Goal: Task Accomplishment & Management: Complete application form

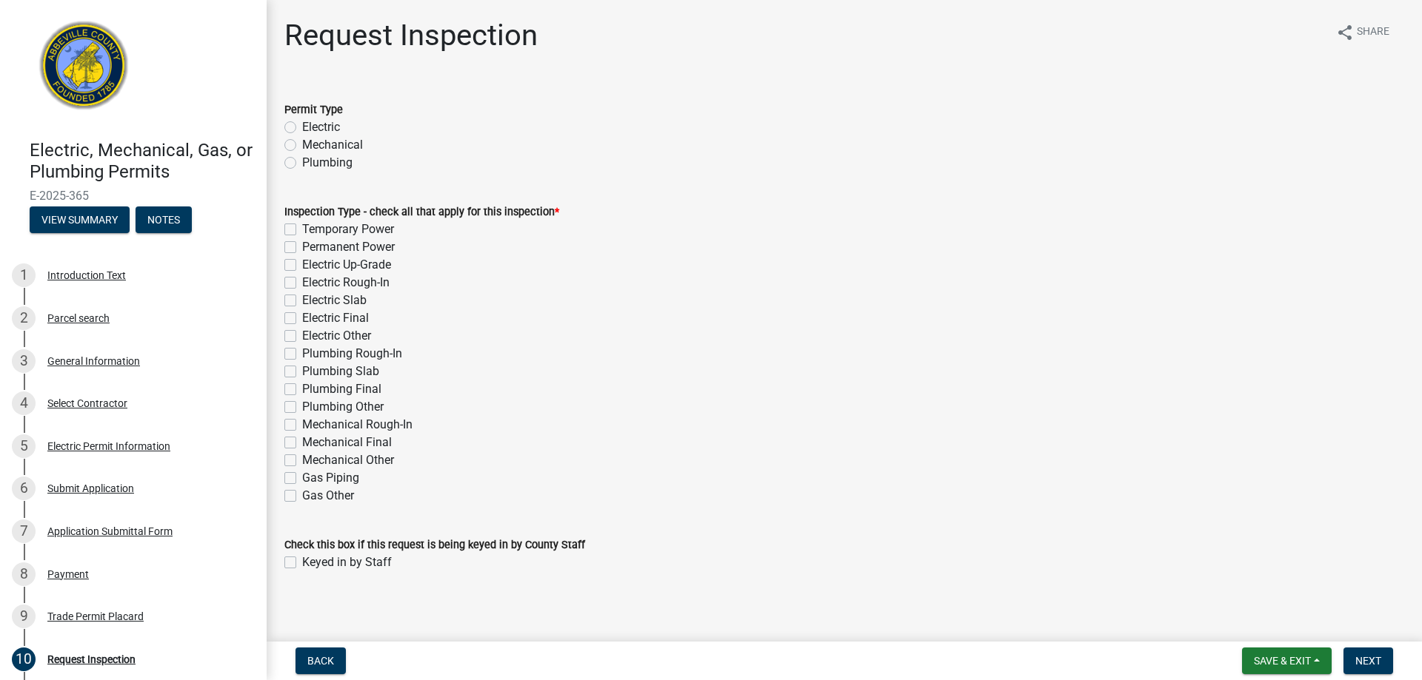
click at [302, 127] on label "Electric" at bounding box center [321, 127] width 38 height 18
click at [302, 127] on input "Electric" at bounding box center [307, 123] width 10 height 10
radio input "true"
click at [302, 317] on label "Electric Final" at bounding box center [335, 319] width 67 height 18
click at [302, 317] on input "Electric Final" at bounding box center [307, 315] width 10 height 10
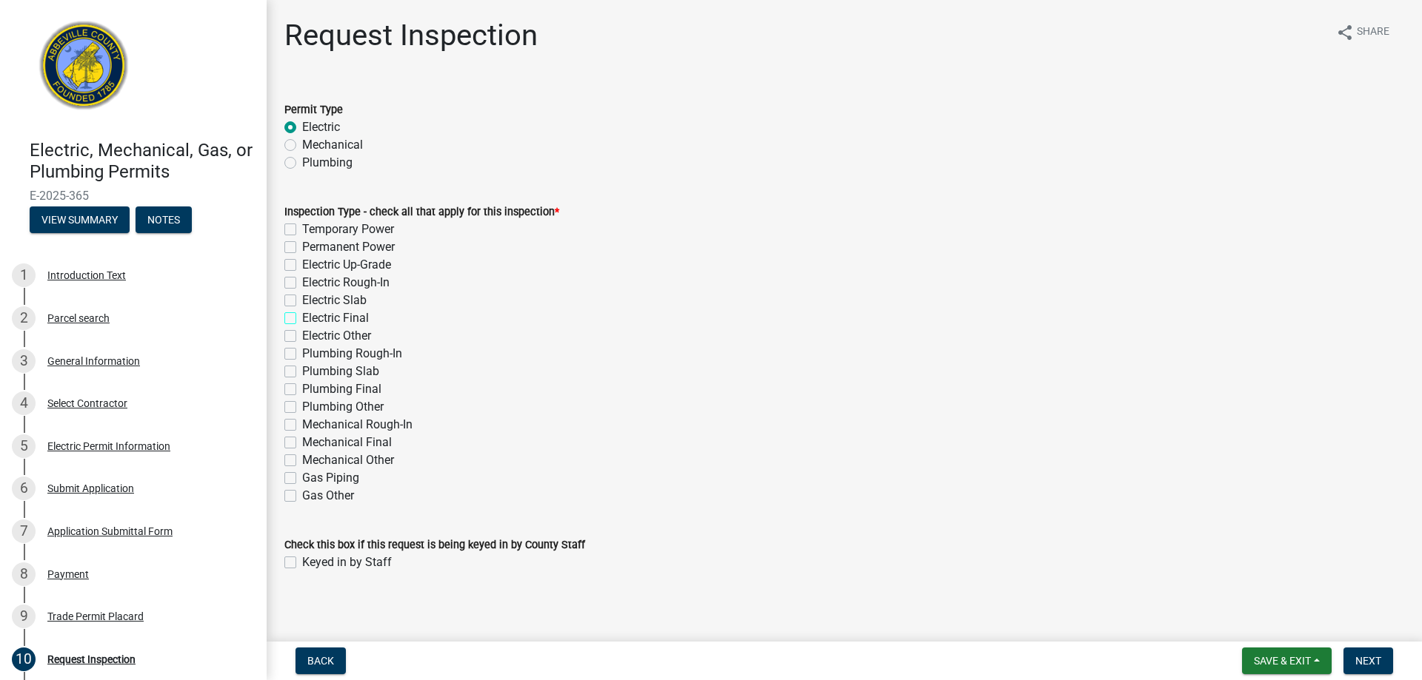
checkbox input "true"
checkbox input "false"
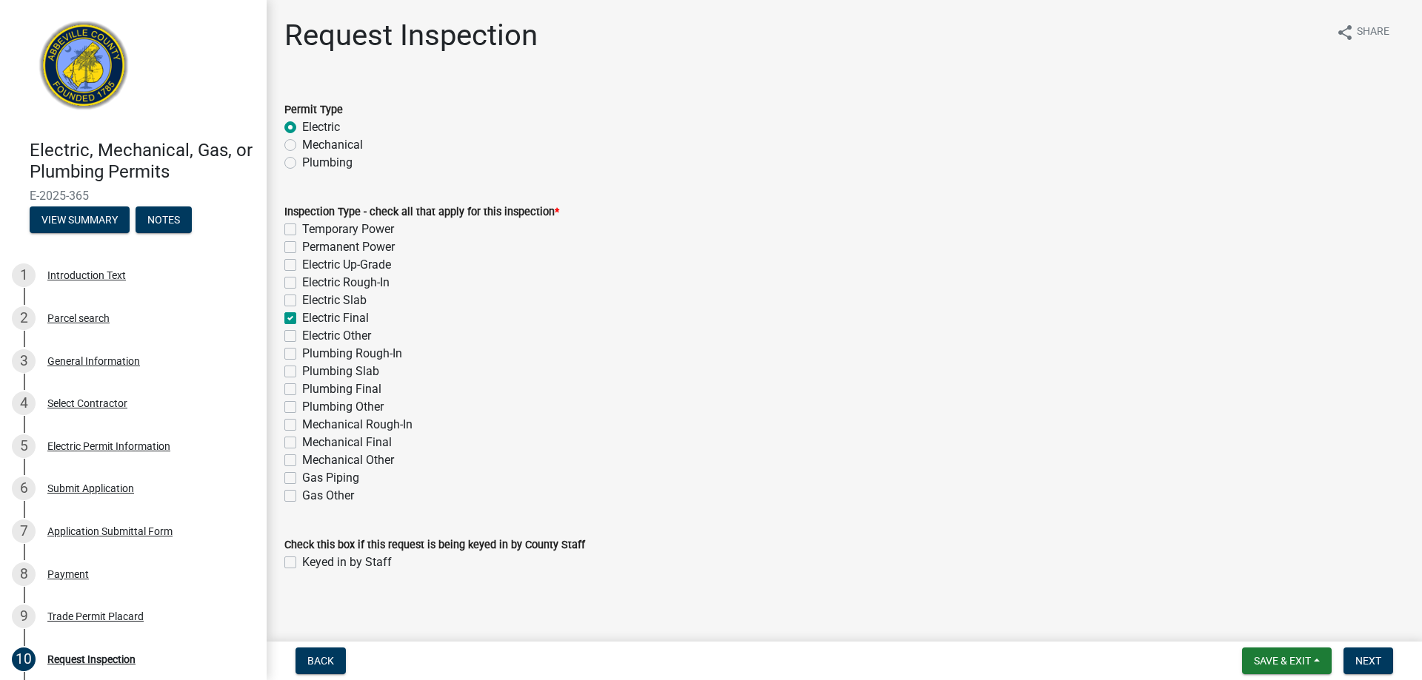
checkbox input "false"
checkbox input "true"
checkbox input "false"
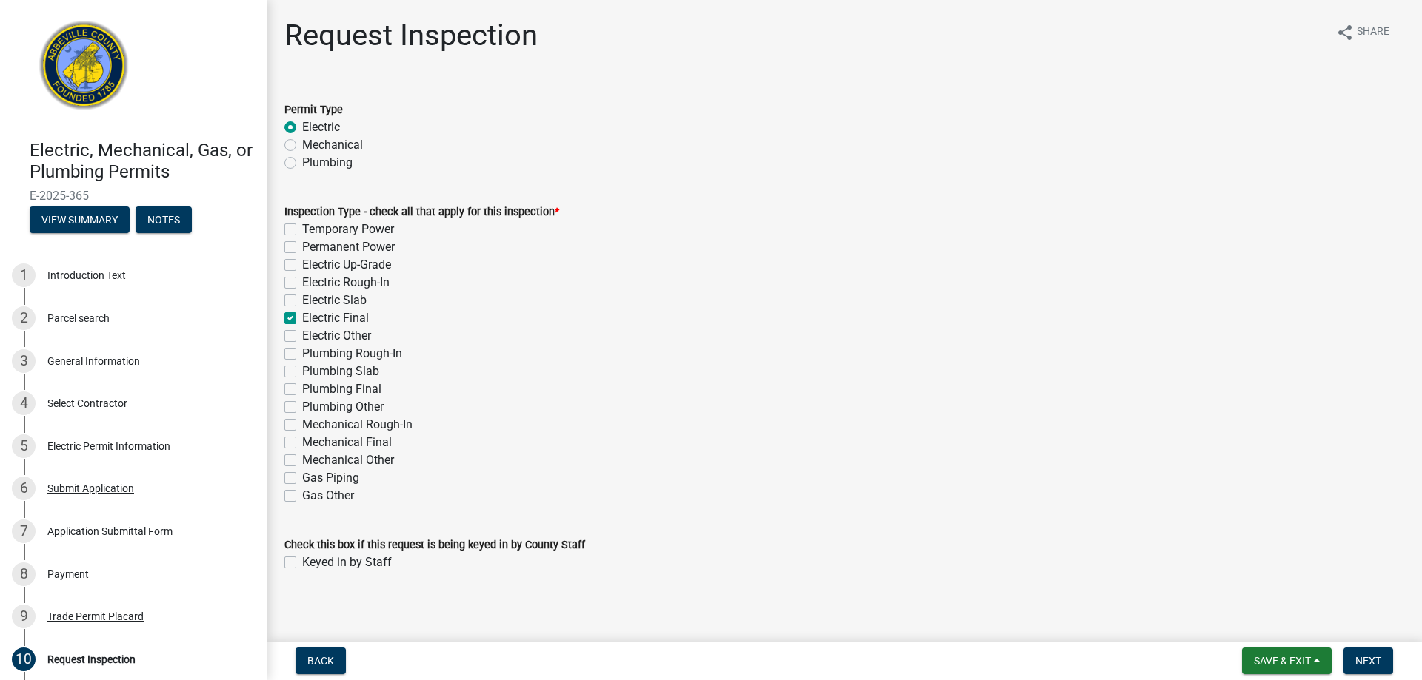
checkbox input "false"
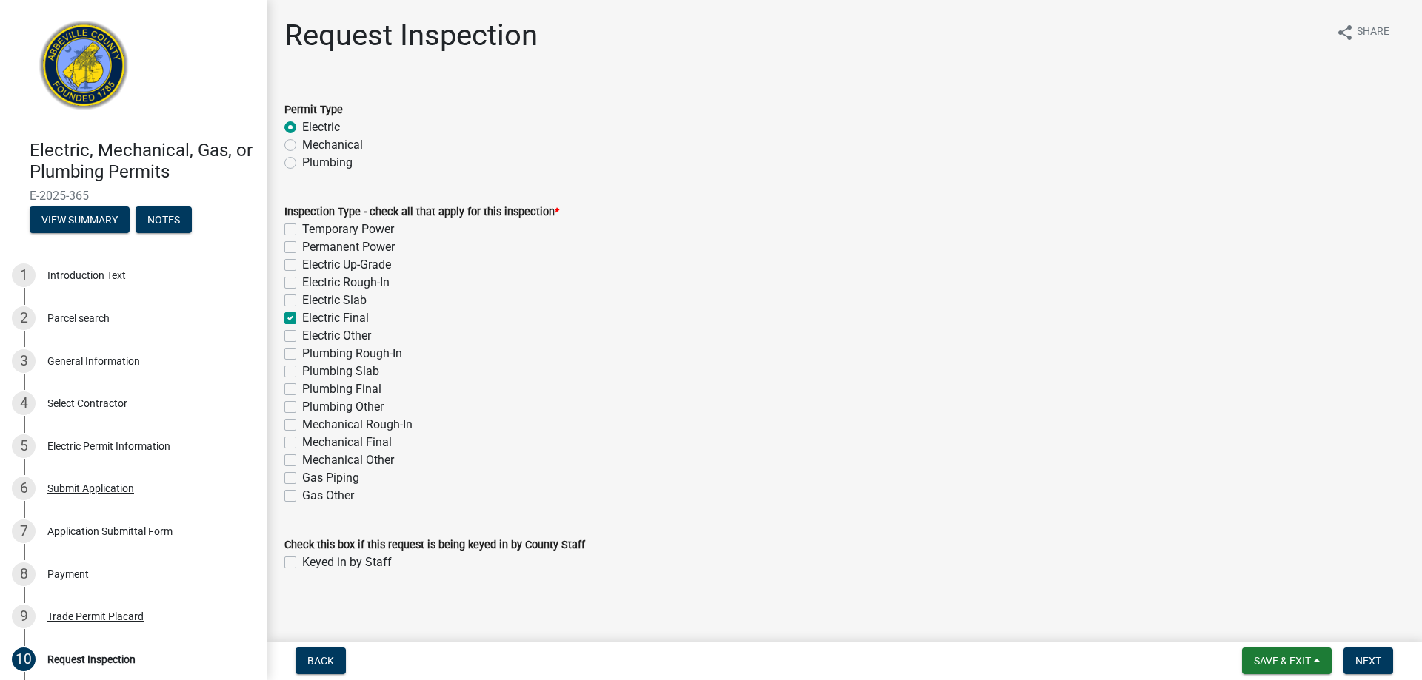
checkbox input "false"
click at [1368, 667] on span "Next" at bounding box center [1368, 661] width 26 height 12
